Goal: Information Seeking & Learning: Learn about a topic

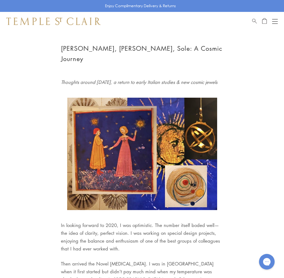
click at [276, 20] on button "Open navigation" at bounding box center [275, 22] width 6 height 8
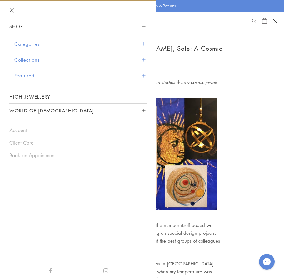
click at [121, 109] on button "World of [DEMOGRAPHIC_DATA]" at bounding box center [78, 111] width 138 height 14
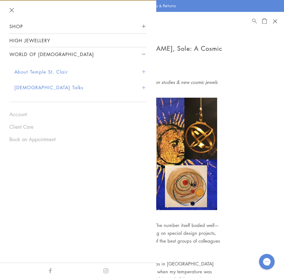
click at [143, 87] on span "Sidebar navigation" at bounding box center [143, 87] width 3 height 3
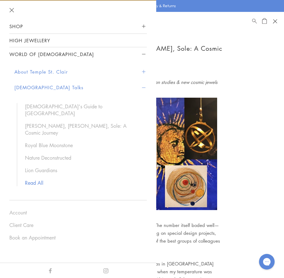
click at [39, 179] on link "Read All" at bounding box center [83, 182] width 116 height 7
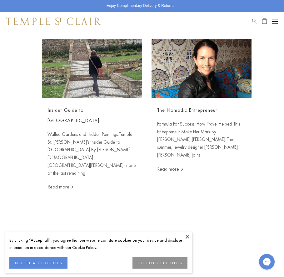
scroll to position [997, 0]
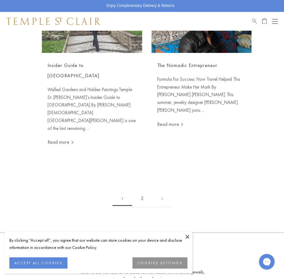
click at [145, 190] on link "2" at bounding box center [142, 198] width 20 height 17
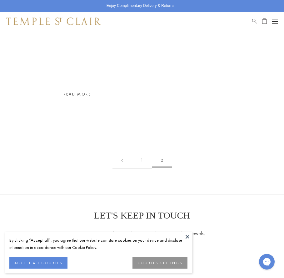
scroll to position [89, 0]
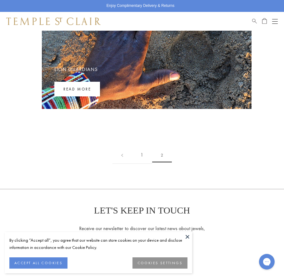
click at [145, 158] on link "1" at bounding box center [142, 154] width 20 height 17
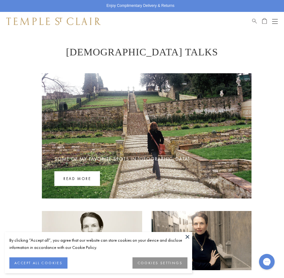
click at [278, 23] on div "Open navigation" at bounding box center [275, 23] width 6 height 0
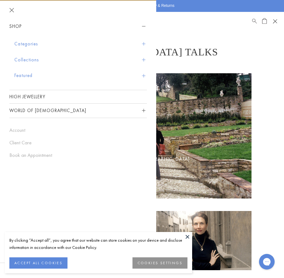
click at [79, 110] on button "World of [DEMOGRAPHIC_DATA]" at bounding box center [78, 111] width 138 height 14
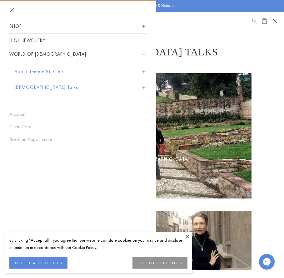
click at [48, 87] on button "[DEMOGRAPHIC_DATA] Talks" at bounding box center [80, 87] width 133 height 16
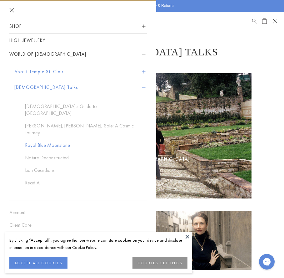
click at [57, 142] on link "Royal Blue Moonstone" at bounding box center [83, 145] width 116 height 7
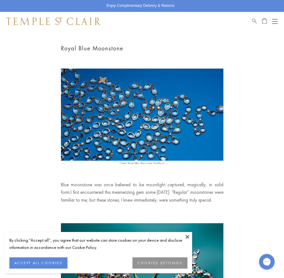
click at [275, 24] on button "Open navigation" at bounding box center [275, 22] width 6 height 8
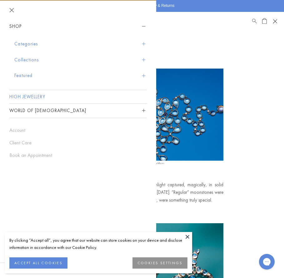
click at [35, 96] on link "High Jewellery" at bounding box center [78, 96] width 138 height 13
